Goal: Information Seeking & Learning: Learn about a topic

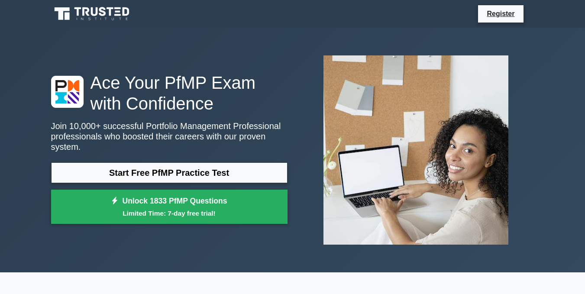
click at [130, 168] on link "Start Free PfMP Practice Test" at bounding box center [169, 172] width 236 height 21
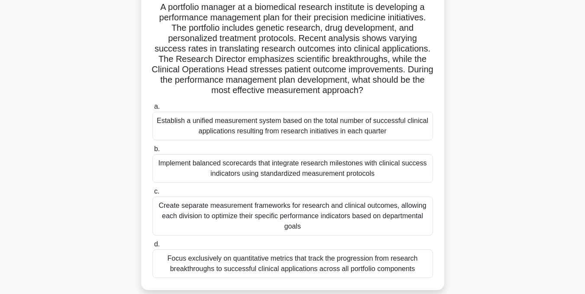
scroll to position [72, 0]
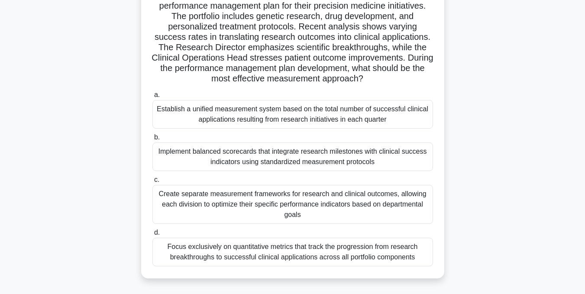
click at [227, 119] on div "Establish a unified measurement system based on the total number of successful …" at bounding box center [292, 114] width 280 height 29
click at [152, 98] on input "a. Establish a unified measurement system based on the total number of successf…" at bounding box center [152, 95] width 0 height 6
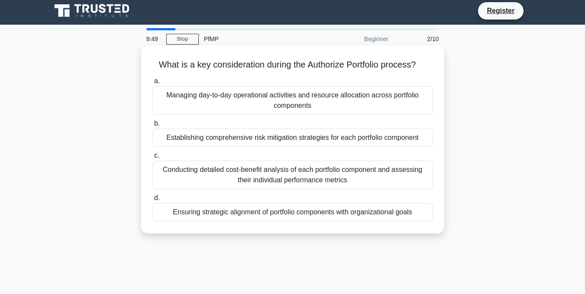
scroll to position [0, 0]
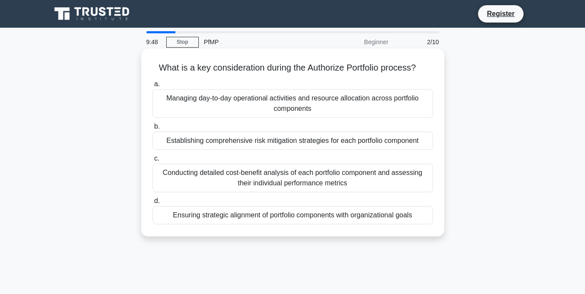
click at [249, 110] on div "Managing day-to-day operational activities and resource allocation across portf…" at bounding box center [292, 103] width 280 height 29
click at [152, 87] on input "a. Managing day-to-day operational activities and resource allocation across po…" at bounding box center [152, 84] width 0 height 6
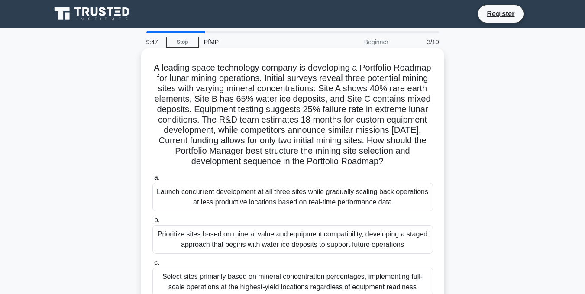
click at [212, 223] on div "a. Launch concurrent development at all three sites while gradually scaling bac…" at bounding box center [292, 261] width 291 height 180
click at [218, 206] on div "Launch concurrent development at all three sites while gradually scaling back o…" at bounding box center [292, 197] width 280 height 29
click at [152, 181] on input "a. Launch concurrent development at all three sites while gradually scaling bac…" at bounding box center [152, 178] width 0 height 6
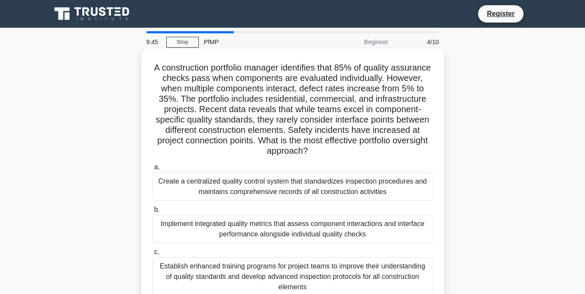
click at [222, 194] on div "Create a centralized quality control system that standardizes inspection proced…" at bounding box center [292, 186] width 280 height 29
click at [152, 170] on input "a. Create a centralized quality control system that standardizes inspection pro…" at bounding box center [152, 167] width 0 height 6
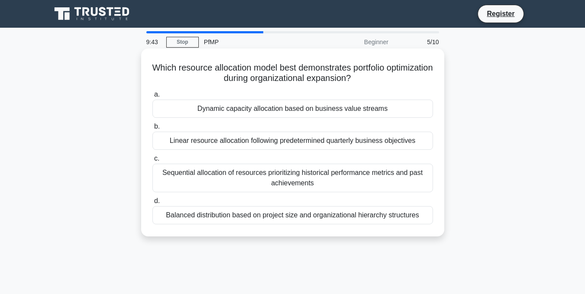
click at [245, 114] on div "Dynamic capacity allocation based on business value streams" at bounding box center [292, 109] width 280 height 18
click at [152, 97] on input "a. Dynamic capacity allocation based on business value streams" at bounding box center [152, 95] width 0 height 6
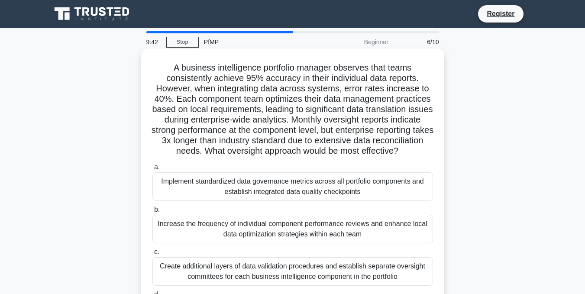
click at [225, 200] on div "Implement standardized data governance metrics across all portfolio components …" at bounding box center [292, 186] width 280 height 29
click at [152, 170] on input "a. Implement standardized data governance metrics across all portfolio componen…" at bounding box center [152, 167] width 0 height 6
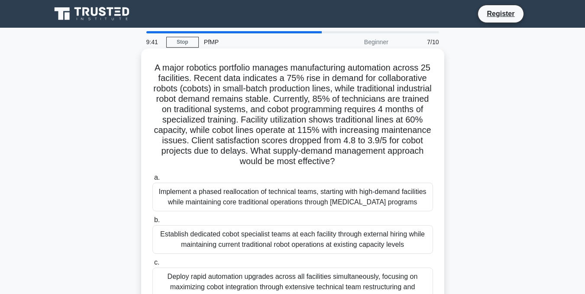
click at [237, 195] on div "Implement a phased reallocation of technical teams, starting with high-demand f…" at bounding box center [292, 197] width 280 height 29
click at [152, 181] on input "a. Implement a phased reallocation of technical teams, starting with high-deman…" at bounding box center [152, 178] width 0 height 6
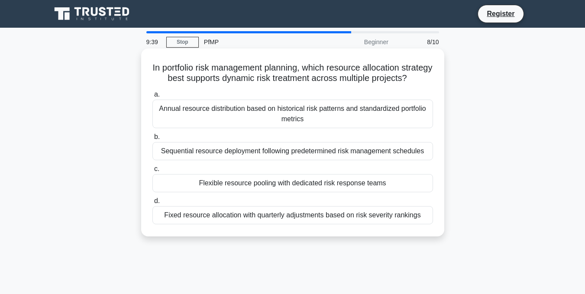
click at [259, 128] on div "Annual resource distribution based on historical risk patterns and standardized…" at bounding box center [292, 114] width 280 height 29
click at [152, 97] on input "a. Annual resource distribution based on historical risk patterns and standardi…" at bounding box center [152, 95] width 0 height 6
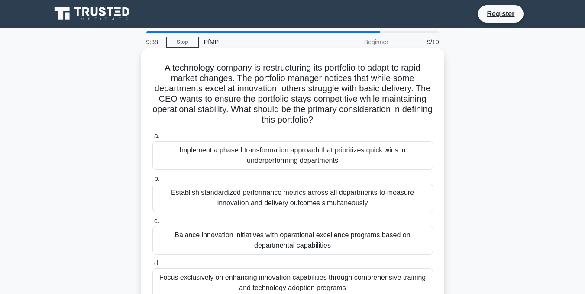
click at [251, 163] on div "Implement a phased transformation approach that prioritizes quick wins in under…" at bounding box center [292, 155] width 280 height 29
click at [152, 139] on input "a. Implement a phased transformation approach that prioritizes quick wins in un…" at bounding box center [152, 136] width 0 height 6
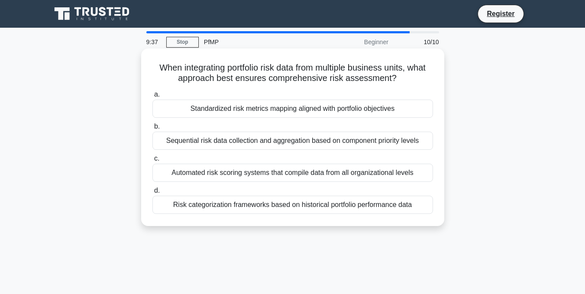
click at [271, 106] on div "Standardized risk metrics mapping aligned with portfolio objectives" at bounding box center [292, 109] width 280 height 18
click at [152, 97] on input "a. Standardized risk metrics mapping aligned with portfolio objectives" at bounding box center [152, 95] width 0 height 6
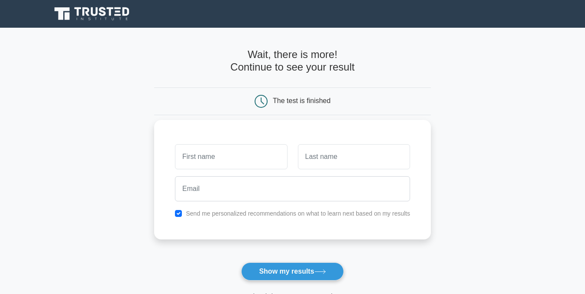
type input "y"
type input "gyyyyyyyyyyyyyyyyyyy"
click at [305, 162] on input "text" at bounding box center [354, 156] width 112 height 25
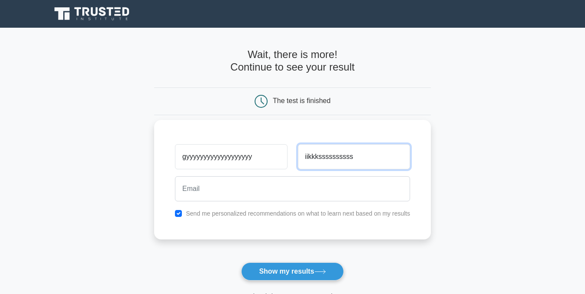
type input "iikkkssssssssss"
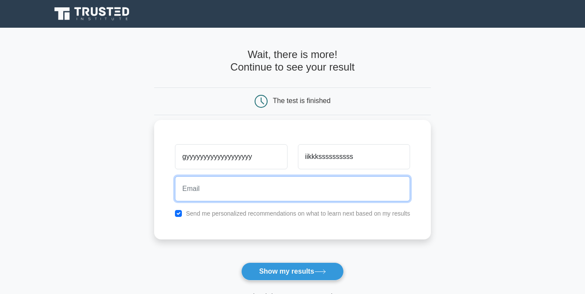
click at [300, 196] on input "email" at bounding box center [292, 188] width 235 height 25
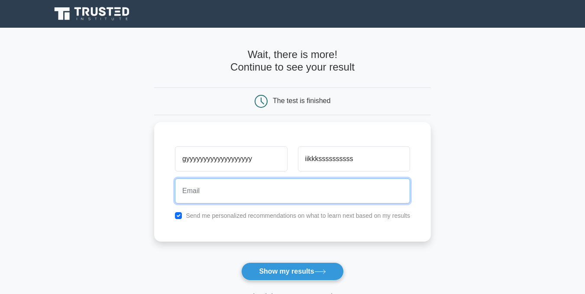
type input "[EMAIL_ADDRESS][DOMAIN_NAME]"
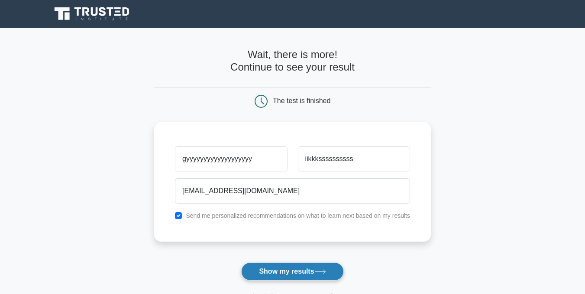
click at [278, 273] on button "Show my results" at bounding box center [292, 271] width 102 height 18
